Goal: Transaction & Acquisition: Book appointment/travel/reservation

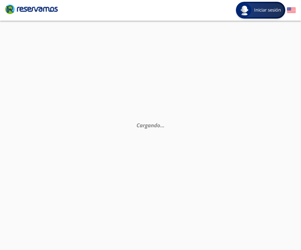
scroll to position [0, 0]
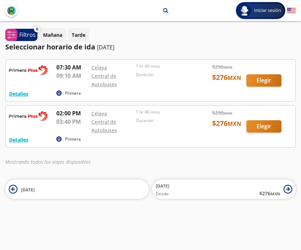
click at [280, 79] on div at bounding box center [151, 81] width 290 height 42
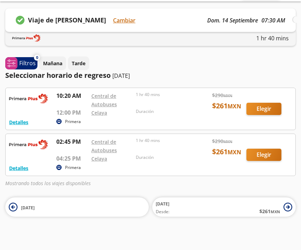
scroll to position [22, 0]
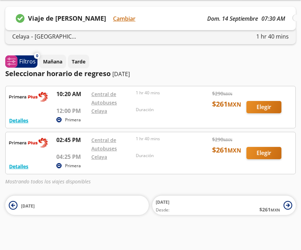
click at [272, 153] on div at bounding box center [151, 153] width 290 height 42
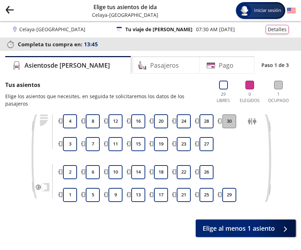
click at [112, 142] on button "11" at bounding box center [116, 144] width 14 height 14
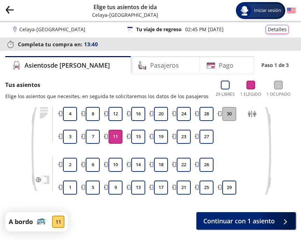
click at [116, 111] on button "12" at bounding box center [116, 114] width 14 height 14
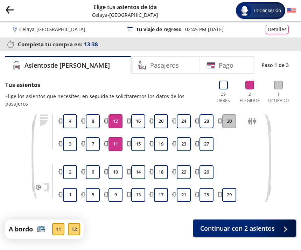
click at [257, 223] on span "Continuar con 2 asientos" at bounding box center [237, 227] width 75 height 9
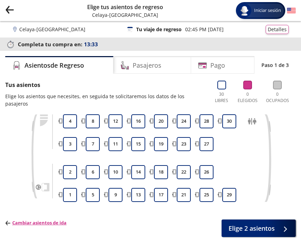
click at [117, 165] on button "10" at bounding box center [116, 172] width 14 height 14
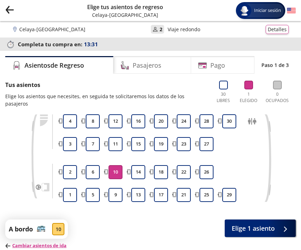
click at [117, 190] on button "9" at bounding box center [116, 195] width 14 height 14
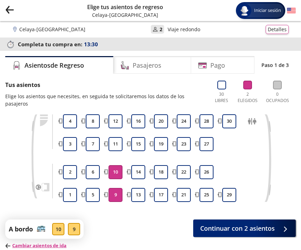
click at [272, 229] on button "Continuar con 2 asientos" at bounding box center [244, 228] width 103 height 18
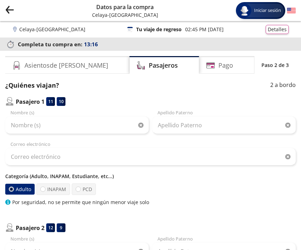
scroll to position [0, 0]
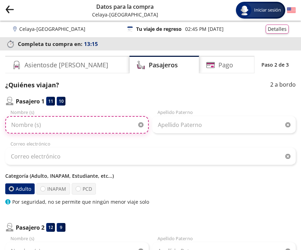
click at [104, 133] on input "Nombre (s)" at bounding box center [77, 125] width 144 height 18
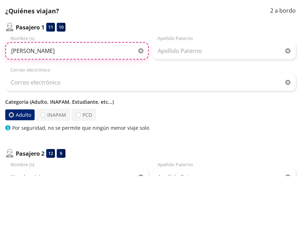
type input "[PERSON_NAME]"
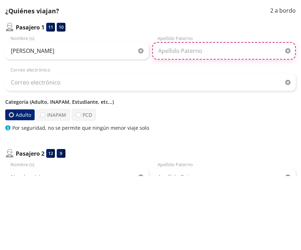
click at [216, 116] on input "Apellido Paterno" at bounding box center [224, 125] width 144 height 18
type input "[PERSON_NAME]"
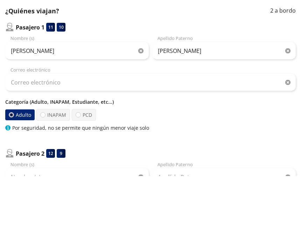
click at [173, 172] on p "Categoría (Adulto, INAPAM, Estudiante, etc...)" at bounding box center [150, 175] width 291 height 7
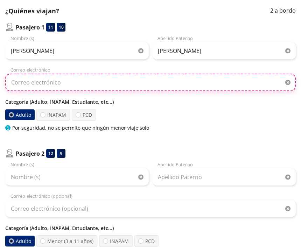
click at [191, 78] on input "Correo electrónico" at bounding box center [150, 83] width 291 height 18
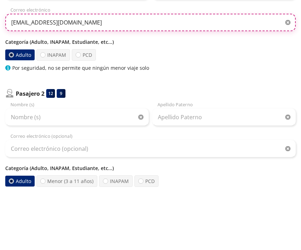
type input "[EMAIL_ADDRESS][DOMAIN_NAME]"
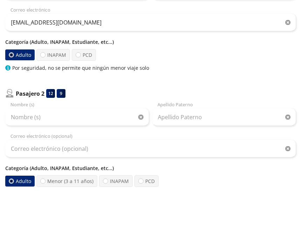
click at [258, 80] on div "Pasajero 1 11 10 [PERSON_NAME] (s) [PERSON_NAME] Apellido [PERSON_NAME] [EMAIL_…" at bounding box center [150, 135] width 291 height 224
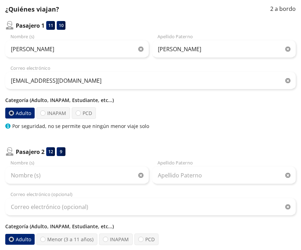
scroll to position [76, 0]
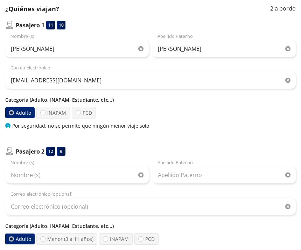
click at [83, 113] on label "PCD" at bounding box center [84, 113] width 24 height 12
click at [81, 113] on input "PCD" at bounding box center [78, 112] width 5 height 5
radio input "true"
click at [18, 118] on label "Adulto" at bounding box center [20, 113] width 30 height 12
click at [14, 115] on input "Adulto" at bounding box center [11, 112] width 5 height 5
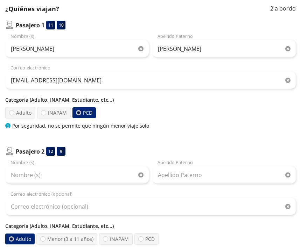
radio input "true"
radio input "false"
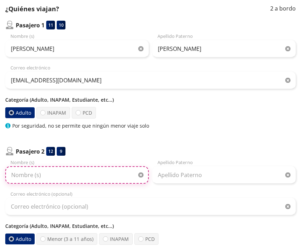
click at [88, 176] on input "Nombre (s)" at bounding box center [77, 175] width 144 height 18
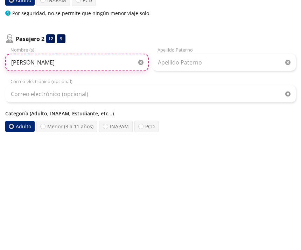
type input "[PERSON_NAME]"
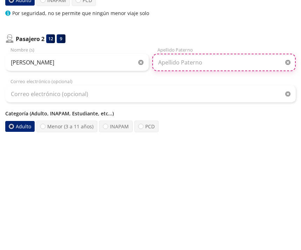
click at [221, 166] on input "Apellido Paterno" at bounding box center [224, 175] width 144 height 18
type input "[PERSON_NAME]"
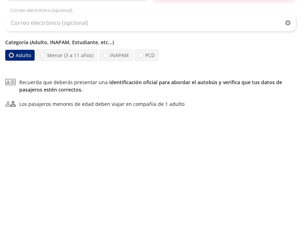
scroll to position [155, 0]
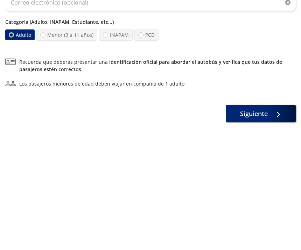
click at [271, 230] on button "Siguiente" at bounding box center [261, 239] width 70 height 18
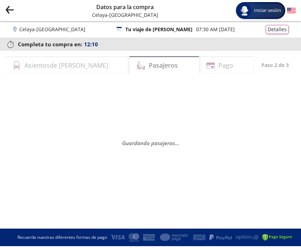
select select "MX"
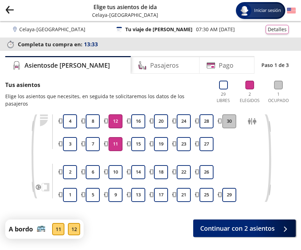
scroll to position [2, 0]
